Goal: Task Accomplishment & Management: Manage account settings

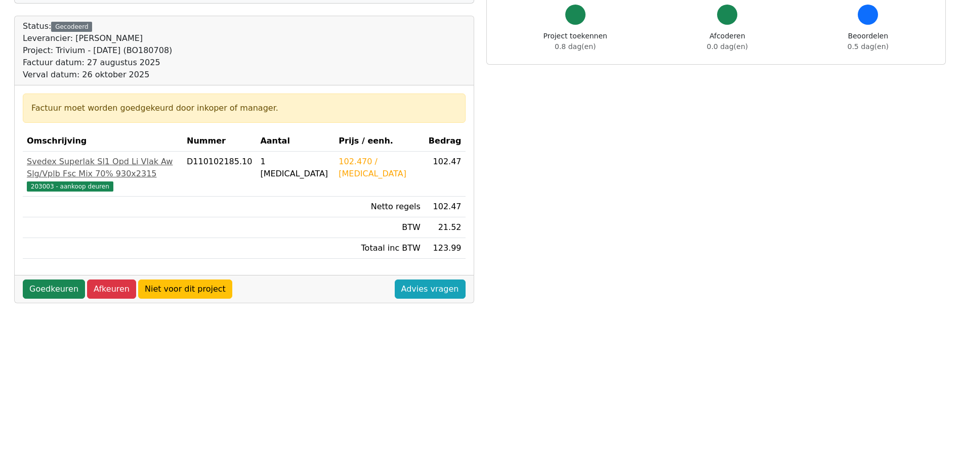
scroll to position [101, 0]
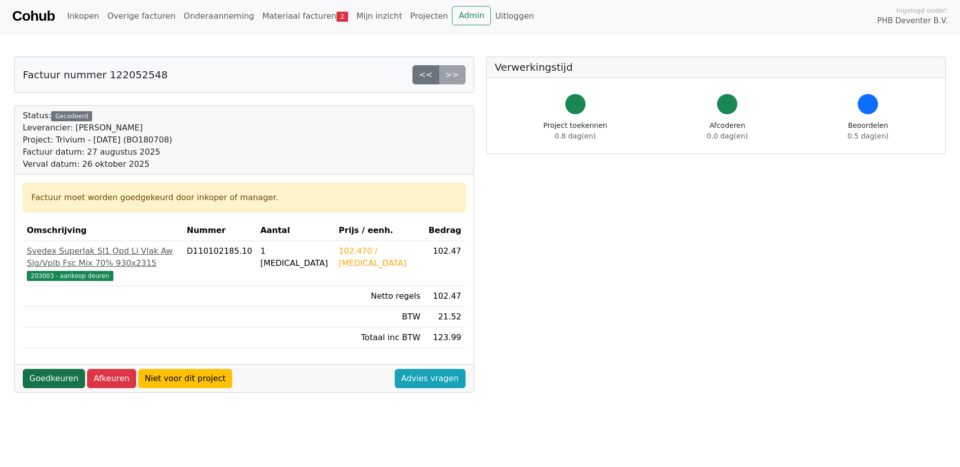
click at [46, 369] on link "Goedkeuren" at bounding box center [54, 378] width 62 height 19
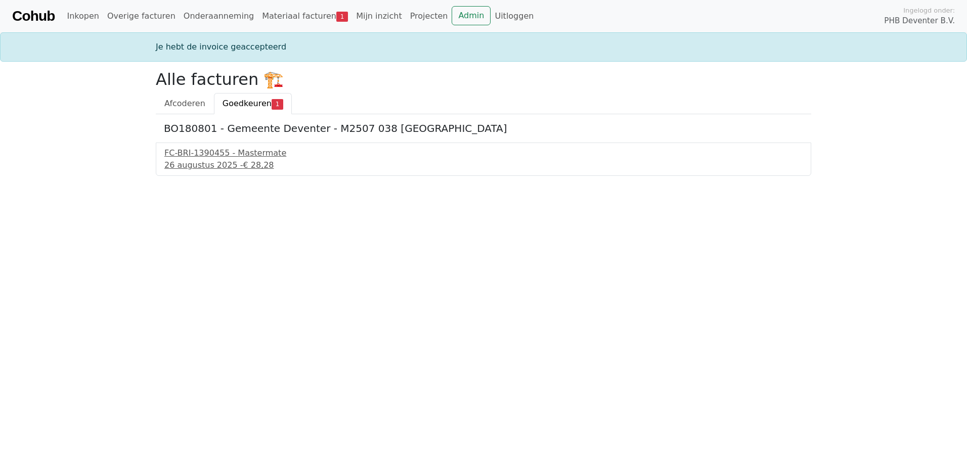
click at [244, 101] on span "Goedkeuren" at bounding box center [247, 104] width 49 height 10
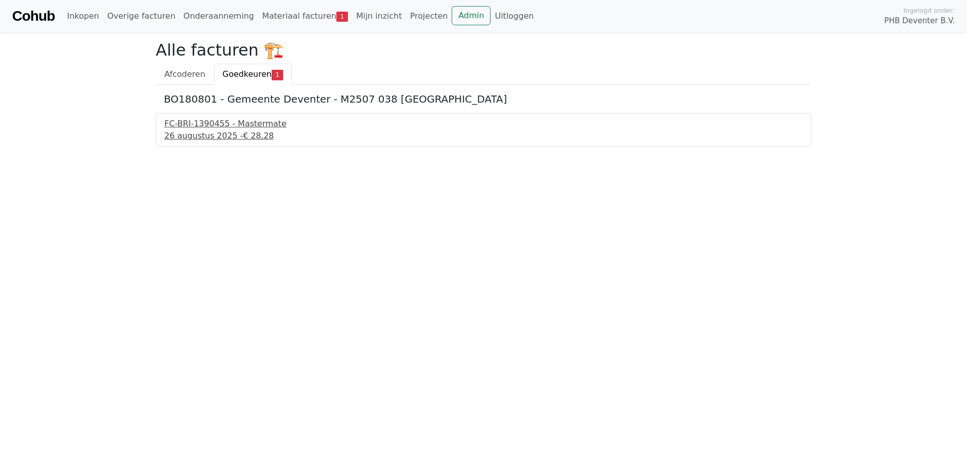
click at [228, 125] on div "FC-BRI-1390455 - Mastermate" at bounding box center [483, 124] width 638 height 12
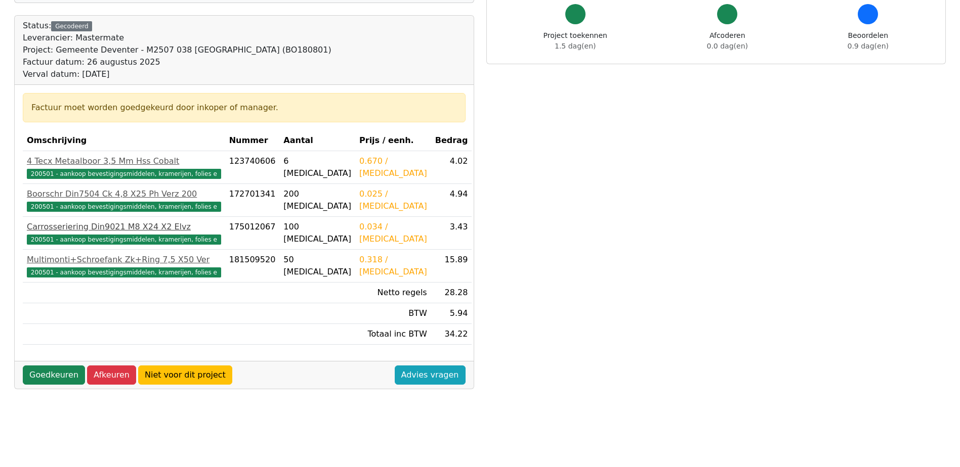
scroll to position [101, 0]
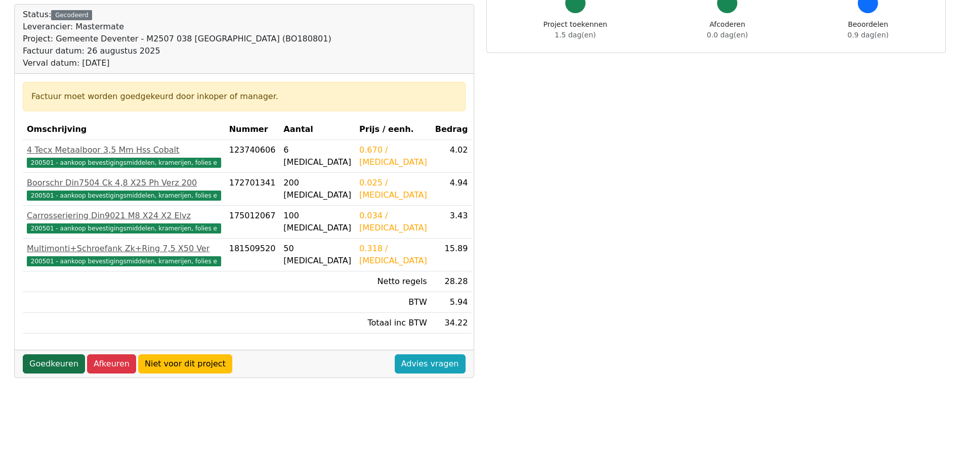
click at [38, 363] on link "Goedkeuren" at bounding box center [54, 364] width 62 height 19
